Goal: Information Seeking & Learning: Find specific fact

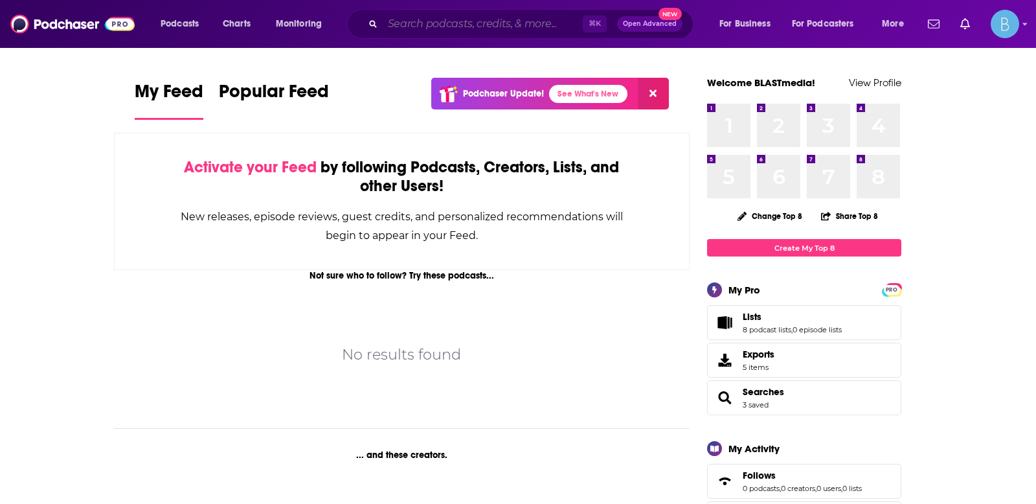
click at [490, 24] on input "Search podcasts, credits, & more..." at bounding box center [483, 24] width 200 height 21
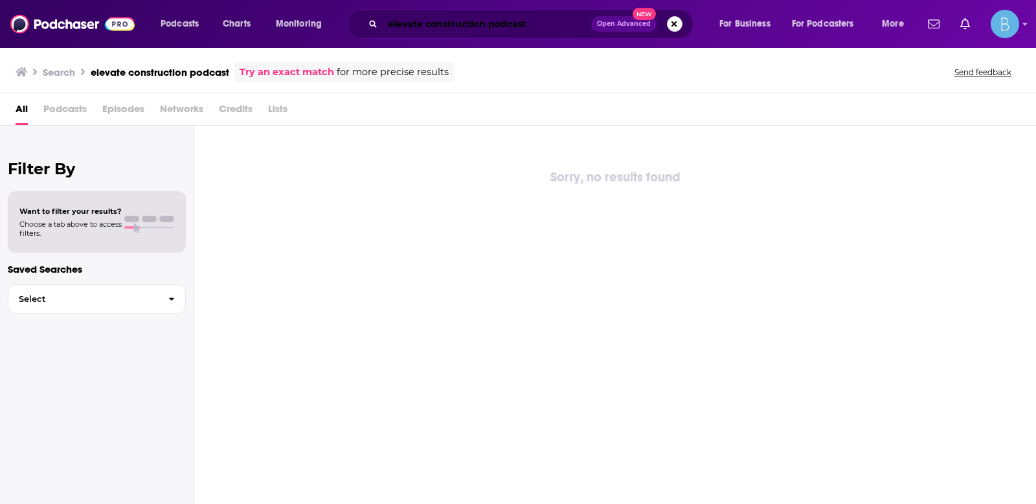
click at [550, 29] on input "elevate construction podcast" at bounding box center [487, 24] width 209 height 21
click at [539, 21] on input "elevate construction podcast" at bounding box center [487, 24] width 209 height 21
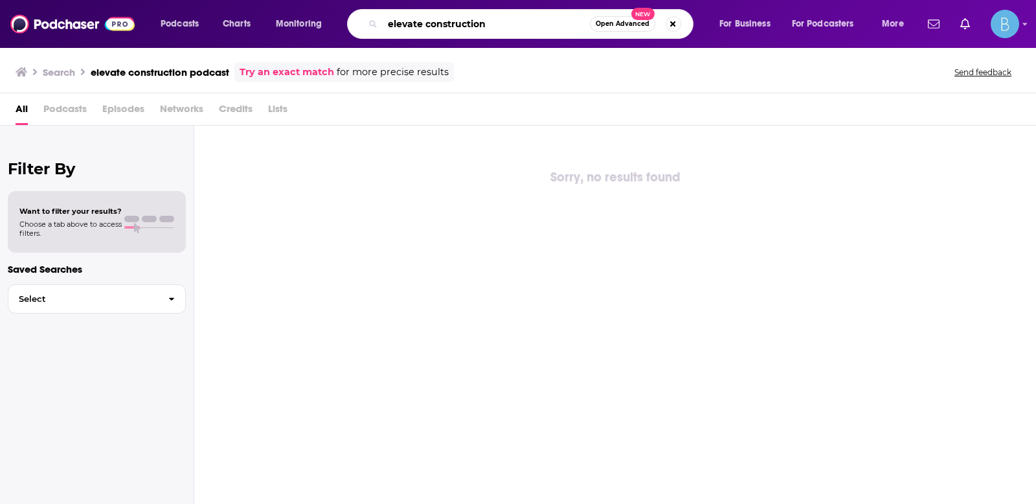
type input "elevate construction"
click at [493, 17] on input "elevate construction" at bounding box center [486, 24] width 207 height 21
click at [501, 26] on input "elevate construction" at bounding box center [486, 24] width 207 height 21
drag, startPoint x: 494, startPoint y: 22, endPoint x: 322, endPoint y: 21, distance: 171.6
click at [322, 21] on div "Podcasts Charts Monitoring elevate construction Open Advanced New For Business …" at bounding box center [534, 24] width 765 height 30
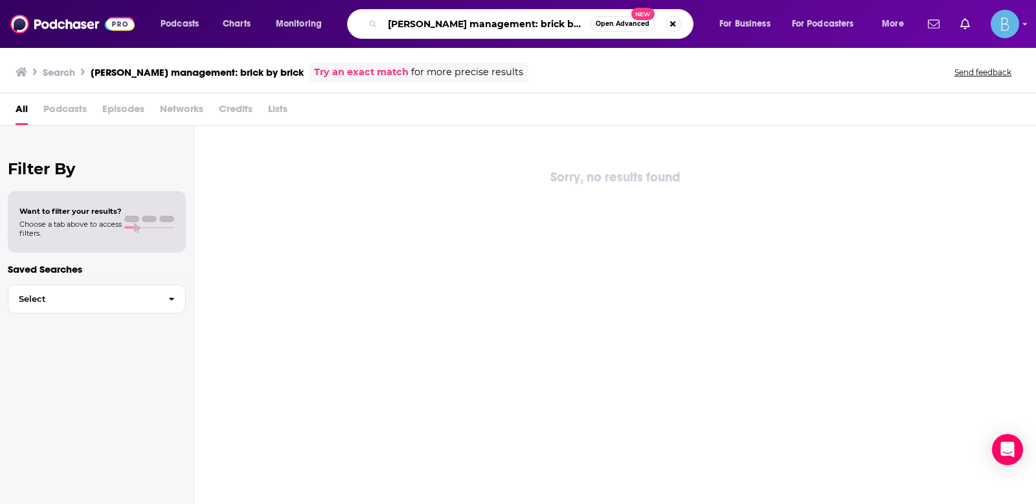
drag, startPoint x: 543, startPoint y: 21, endPoint x: 472, endPoint y: 26, distance: 71.4
click at [472, 26] on input "[PERSON_NAME] management: brick by brick" at bounding box center [486, 24] width 207 height 21
type input "[PERSON_NAME] management"
drag, startPoint x: 486, startPoint y: 30, endPoint x: 359, endPoint y: 27, distance: 127.0
click at [359, 27] on div "[PERSON_NAME] management Open Advanced New" at bounding box center [520, 24] width 346 height 30
